Goal: Information Seeking & Learning: Find specific fact

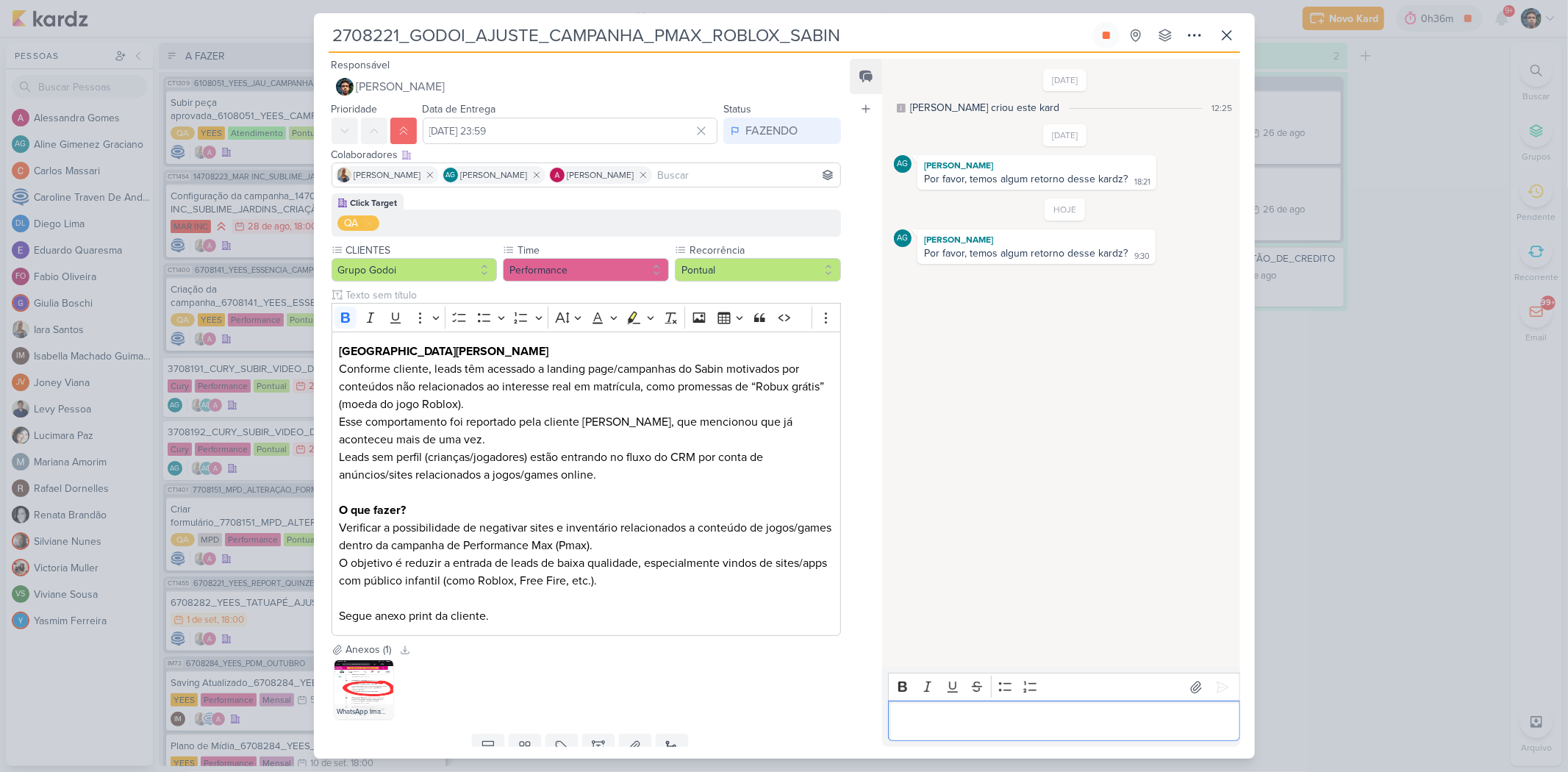
click at [953, 729] on p "Editor editing area: main" at bounding box center [1064, 721] width 336 height 18
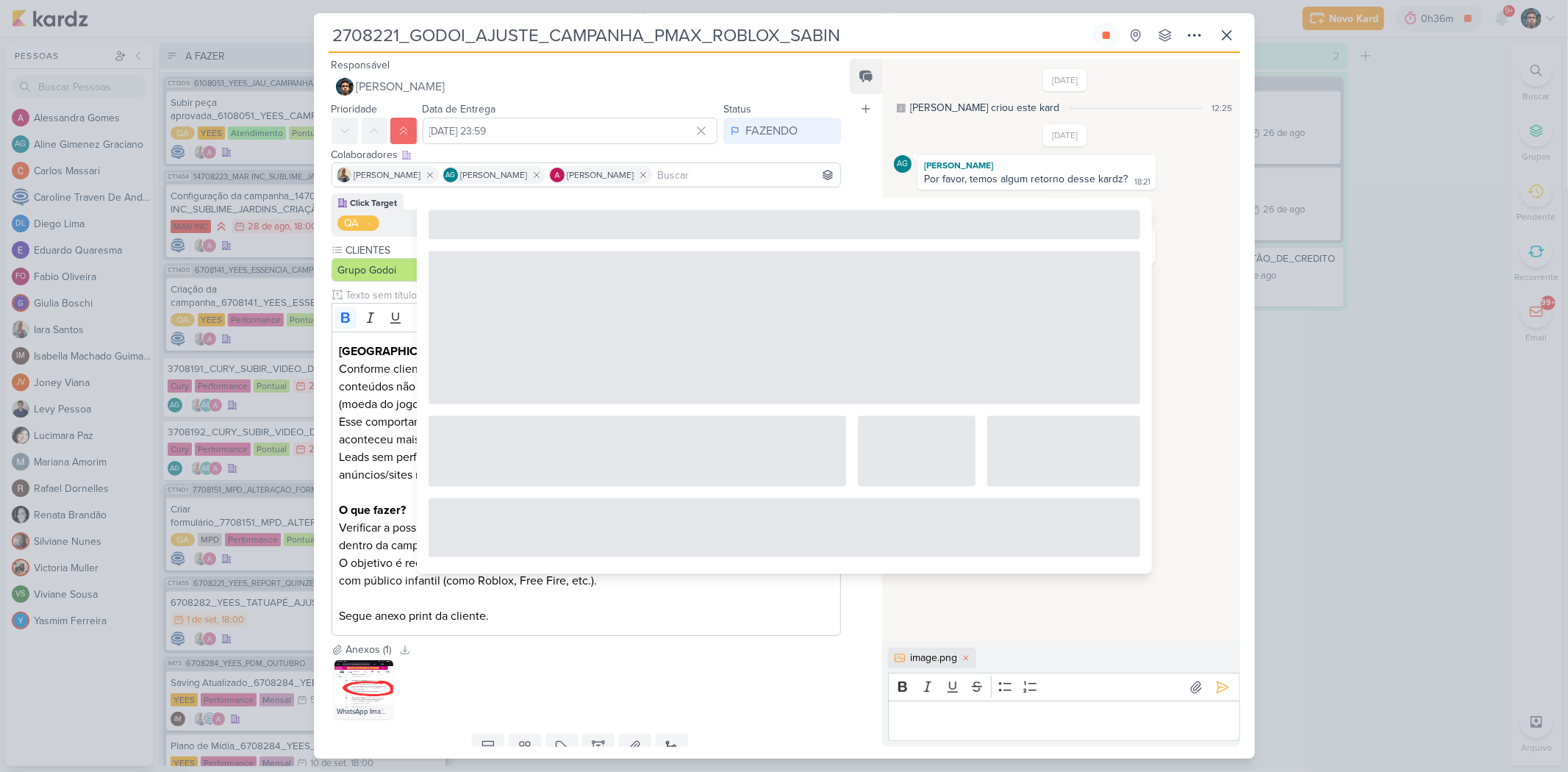
type input "c"
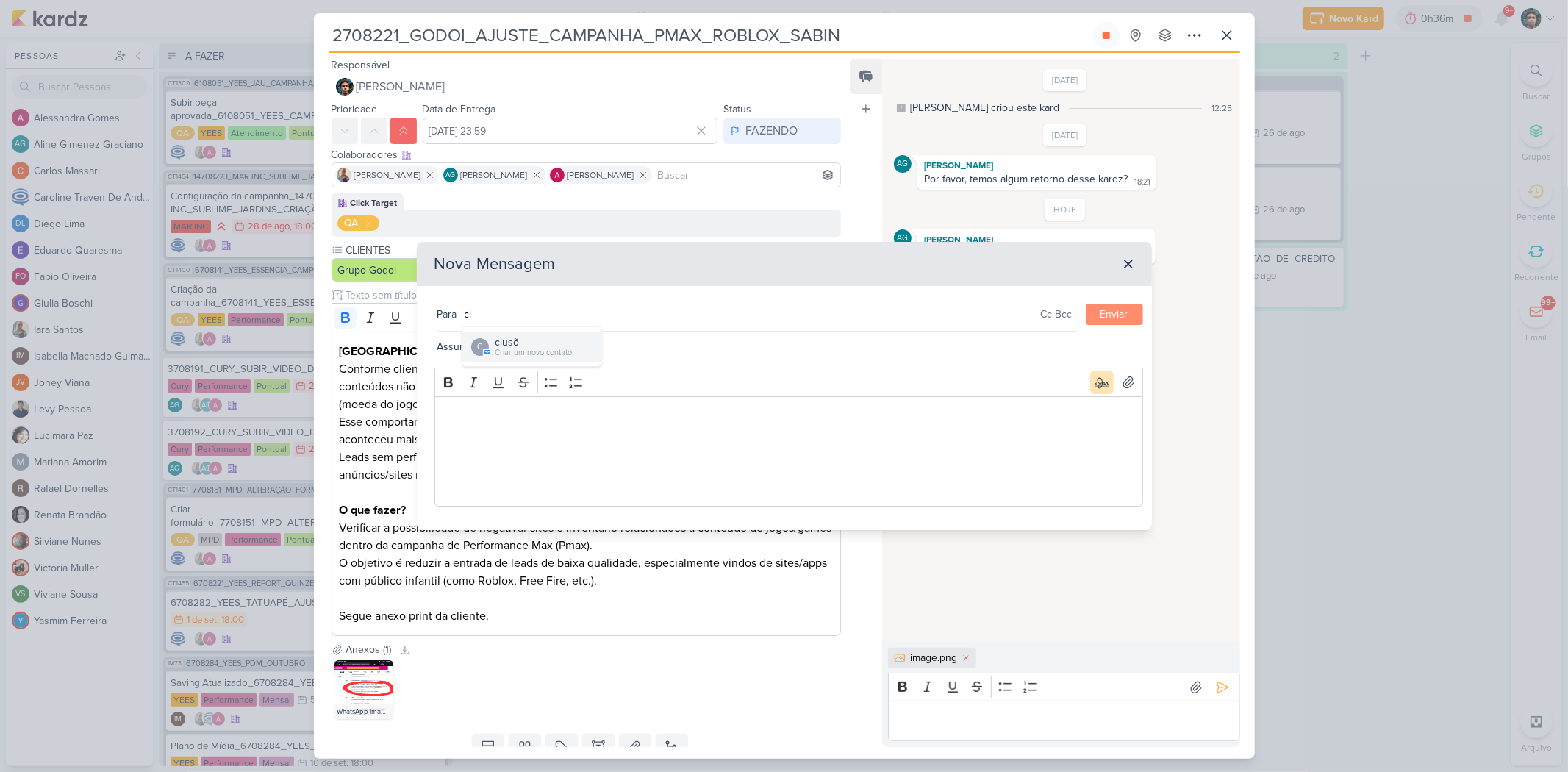
type input "c"
click at [1133, 265] on icon at bounding box center [1128, 264] width 15 height 15
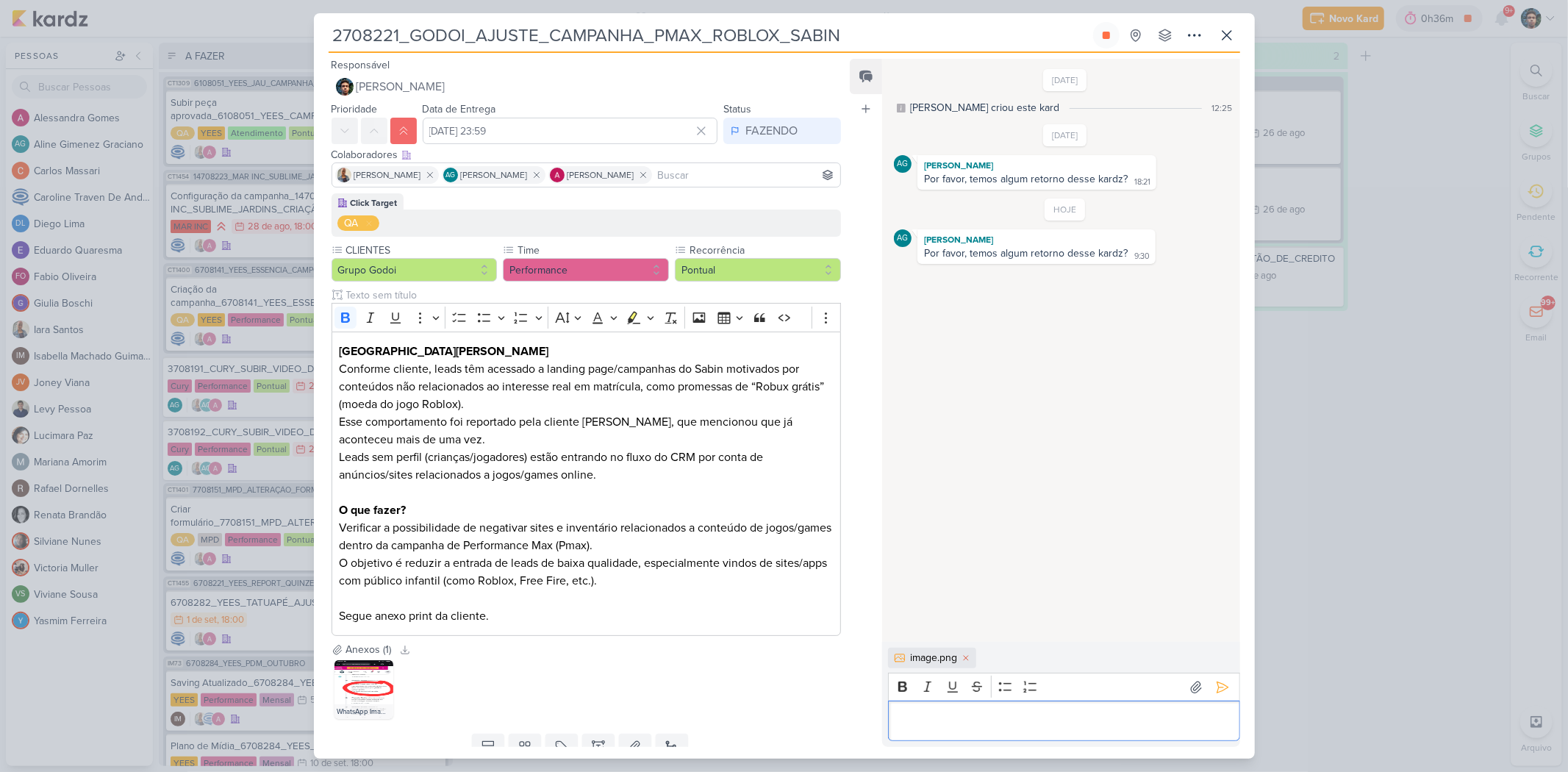
click at [985, 718] on p "Editor editing area: main" at bounding box center [1064, 721] width 336 height 18
click at [898, 722] on p "Total entre sites e apps excluidos: 206" at bounding box center [1064, 721] width 336 height 18
click at [1166, 721] on p "Quantidade total entre sites e apps excluídos: 206" at bounding box center [1064, 721] width 336 height 18
click at [1078, 724] on p "Quantidade total entre sites e apps excluídos: 206" at bounding box center [1064, 721] width 336 height 18
click at [1048, 712] on p "Quantidade total entre sites e apps, canais de YT excluídos: 206" at bounding box center [1064, 721] width 336 height 18
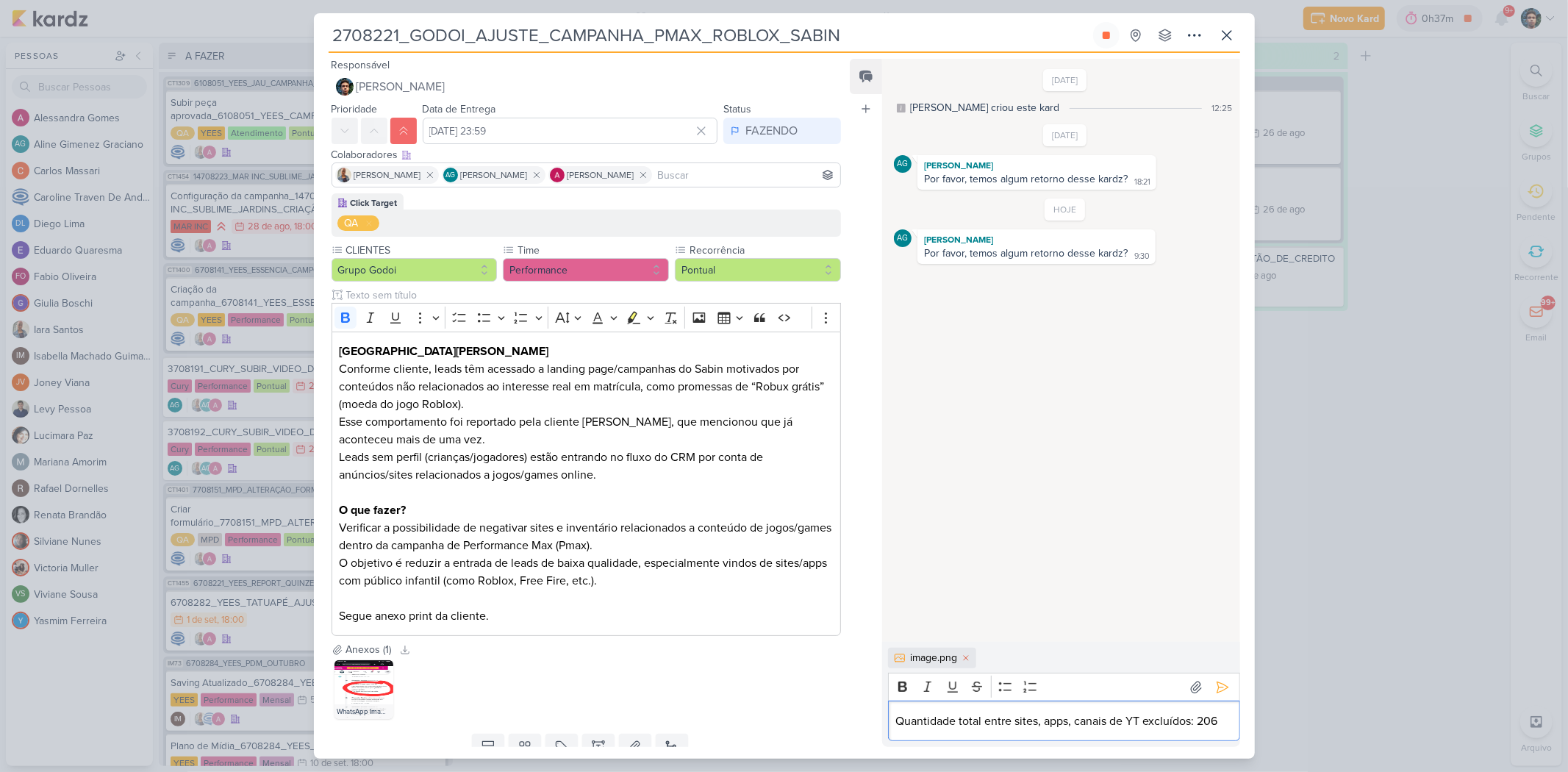
click at [1074, 718] on p "Quantidade total entre sites, apps, canais de YT excluídos: 206" at bounding box center [1064, 721] width 336 height 18
click at [1088, 718] on p "Quantidade total entre sites, apps e canais de YT excluídos: 206" at bounding box center [1064, 721] width 336 height 18
drag, startPoint x: 1216, startPoint y: 718, endPoint x: 1210, endPoint y: 700, distance: 19.0
click at [1210, 712] on p "Quantidade total entre sites, apps e canais de YT excluídos: 206" at bounding box center [1064, 721] width 336 height 18
click at [1214, 721] on p "Quantidade total entre sites, apps e canais de YT excluídos: 206" at bounding box center [1064, 721] width 336 height 18
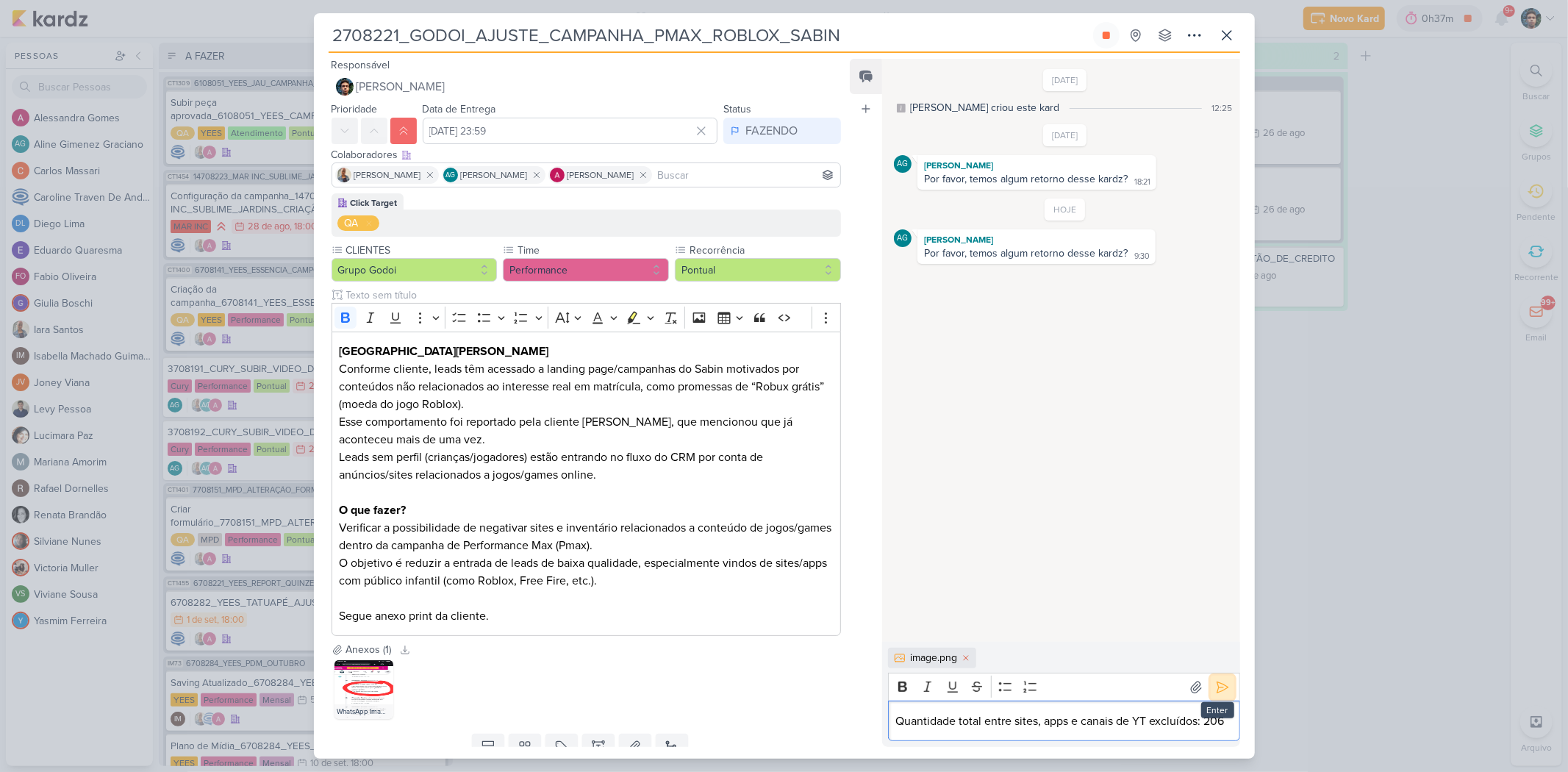
click at [1222, 680] on icon at bounding box center [1222, 687] width 15 height 15
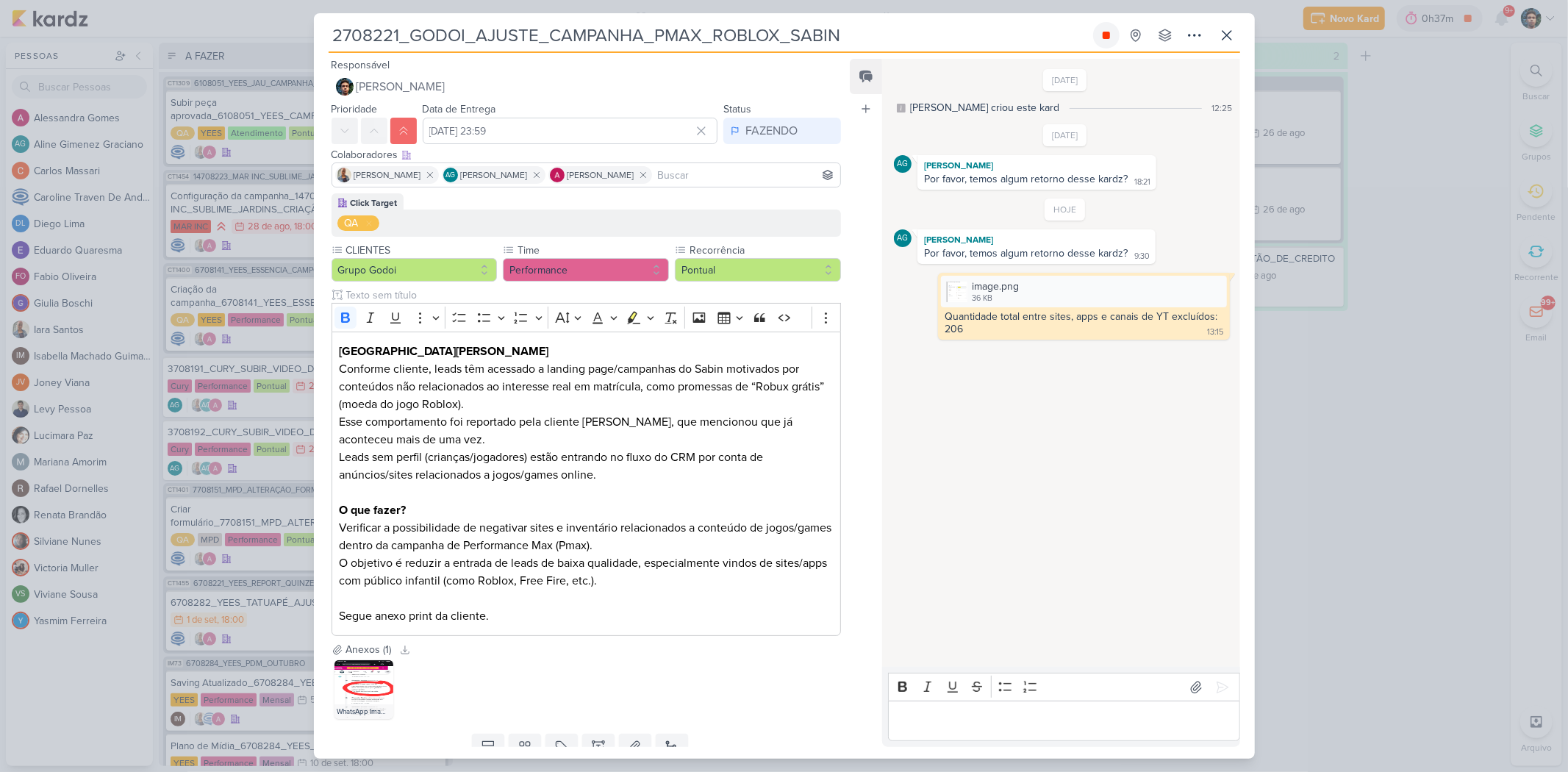
click at [1104, 34] on icon at bounding box center [1106, 34] width 7 height 7
click at [1228, 36] on icon at bounding box center [1226, 34] width 9 height 9
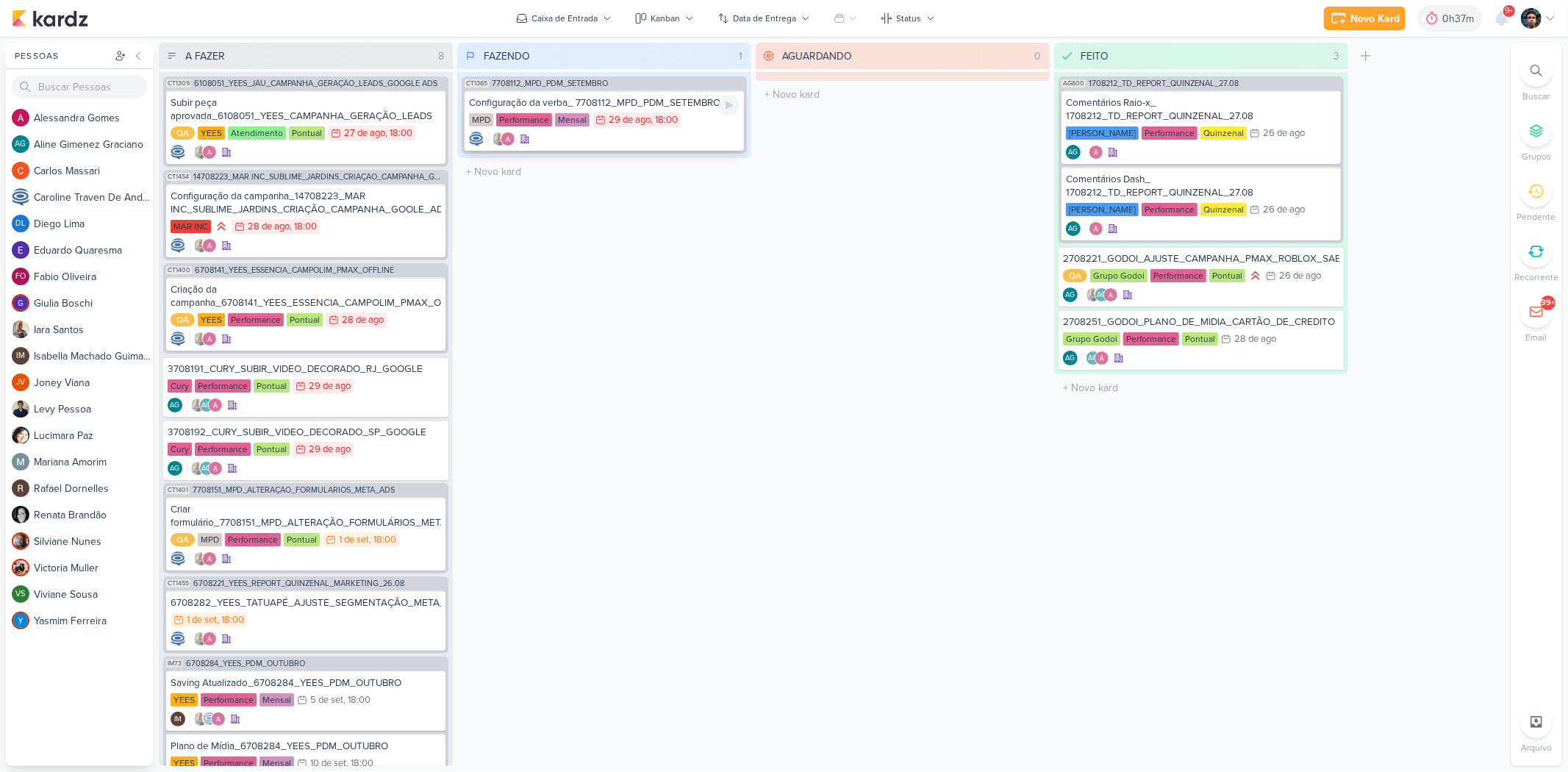
click at [681, 144] on div at bounding box center [604, 139] width 271 height 15
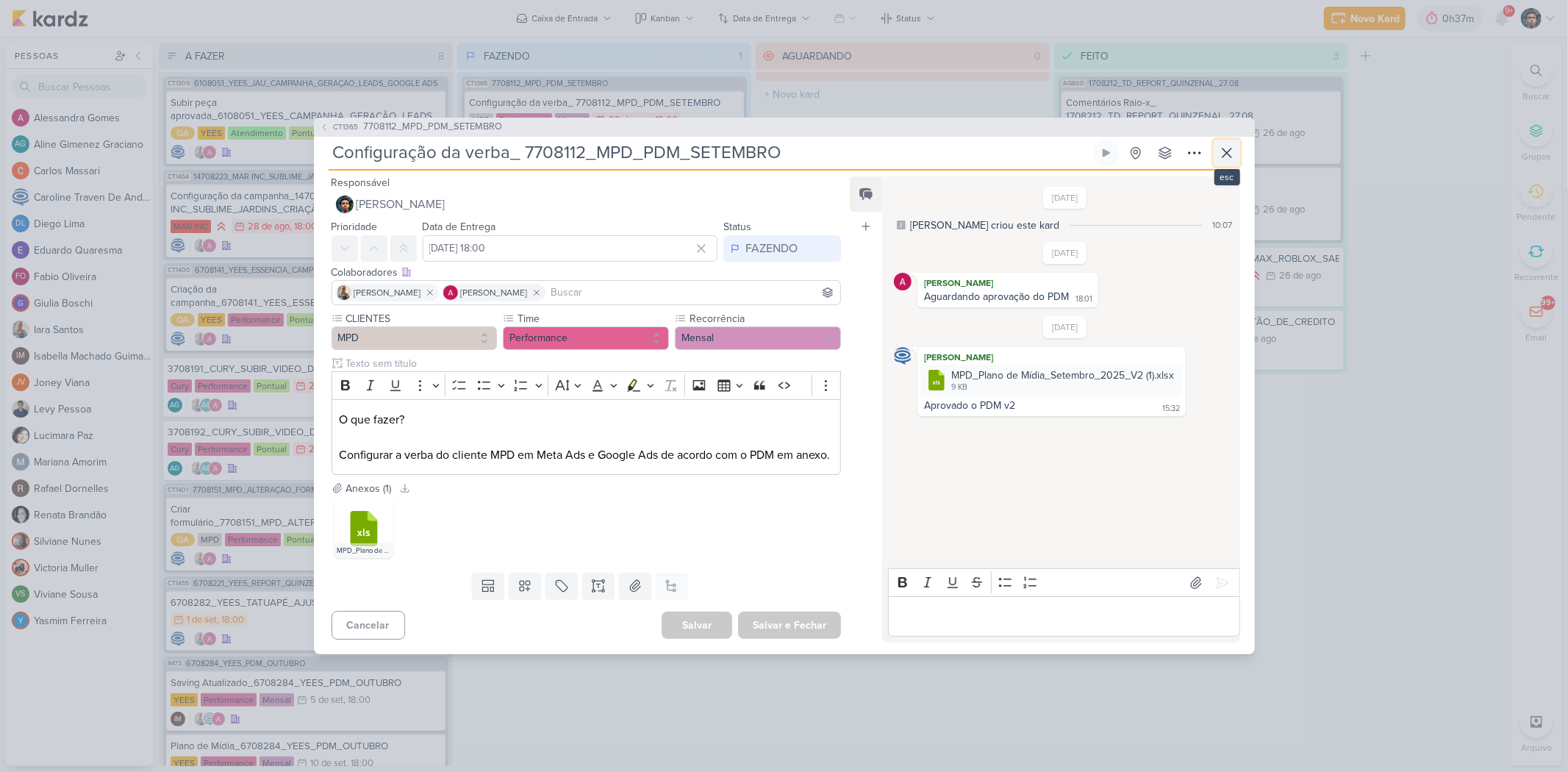
click at [1239, 147] on button at bounding box center [1227, 153] width 27 height 27
